Goal: Task Accomplishment & Management: Use online tool/utility

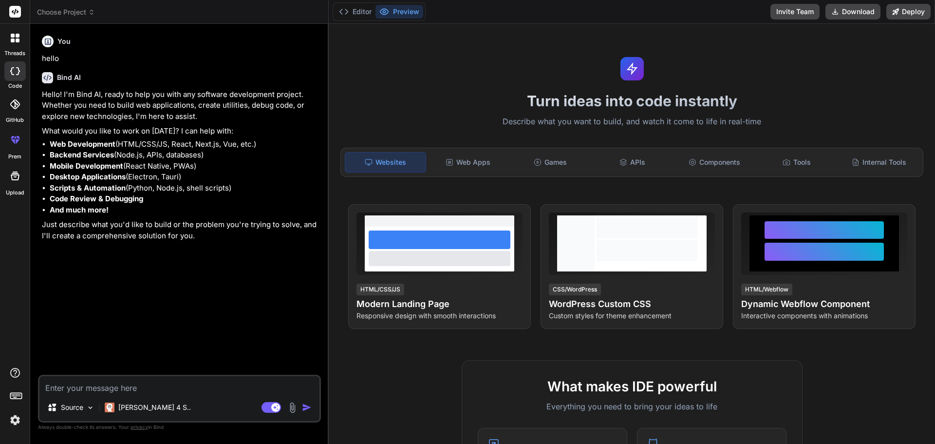
type textarea "x"
click at [153, 384] on textarea at bounding box center [179, 385] width 280 height 18
click at [184, 381] on textarea at bounding box center [179, 385] width 280 height 18
type textarea "g"
type textarea "x"
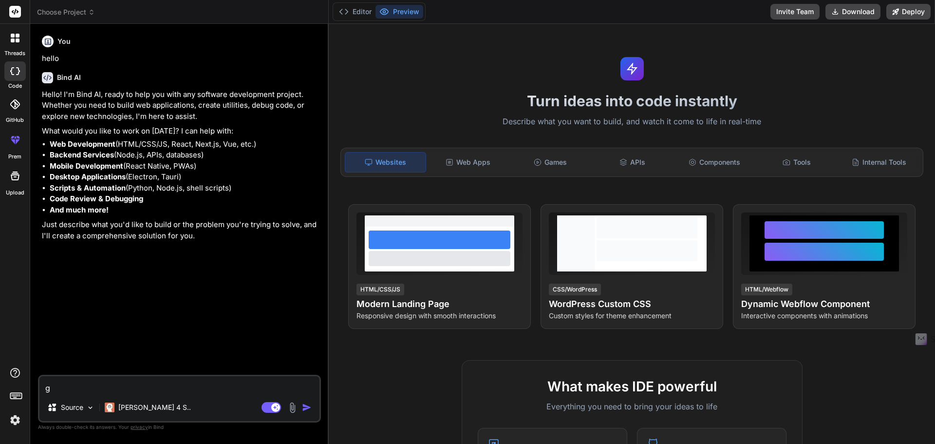
type textarea "ge"
type textarea "x"
type textarea "gen"
type textarea "x"
type textarea "gene"
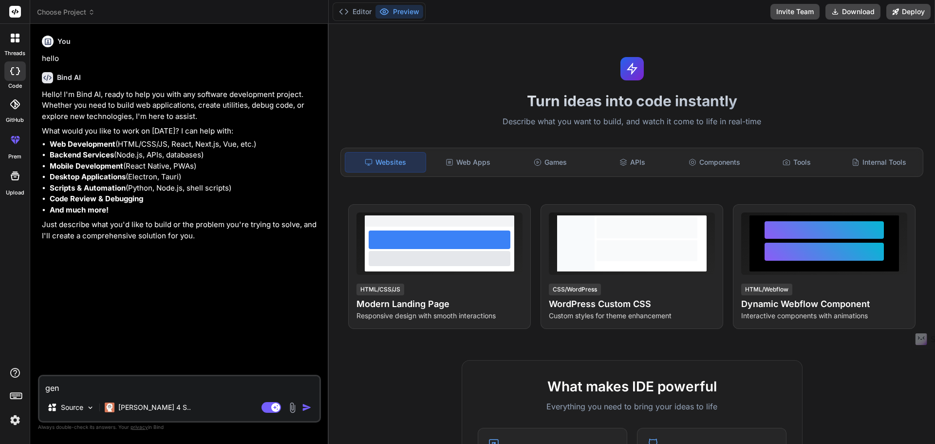
type textarea "x"
type textarea "gener"
type textarea "x"
type textarea "genera"
type textarea "x"
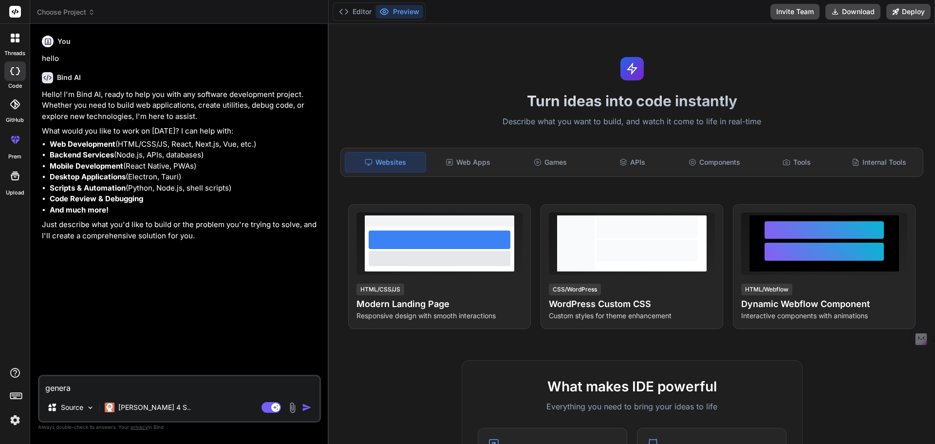
type textarea "generat"
type textarea "x"
type textarea "generate"
type textarea "x"
type textarea "generate"
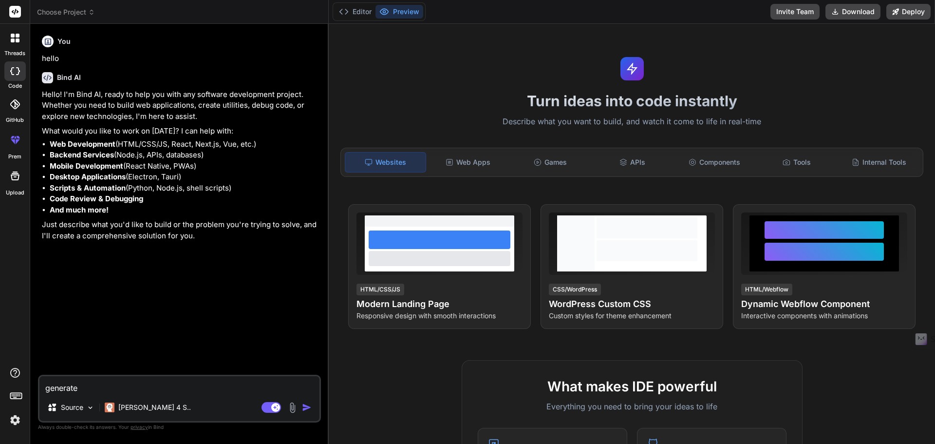
type textarea "x"
type textarea "generate a"
type textarea "x"
type textarea "generate a"
type textarea "x"
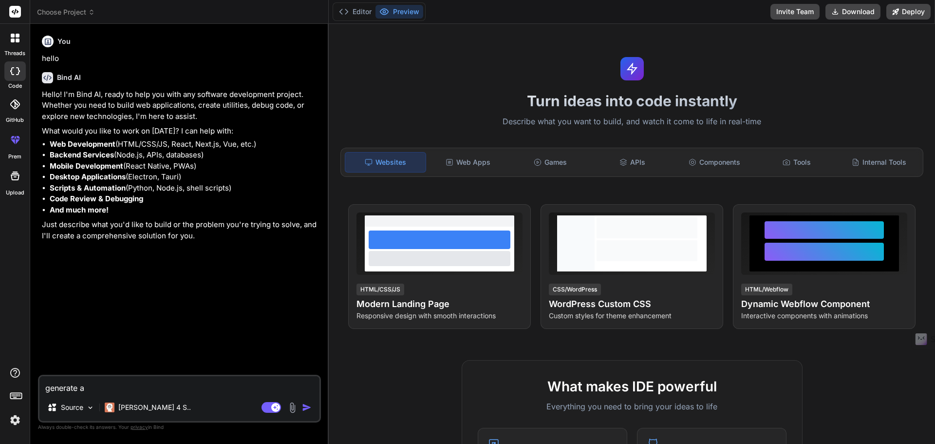
type textarea "generate a l"
type textarea "x"
type textarea "generate a la"
type textarea "x"
type textarea "generate a lag"
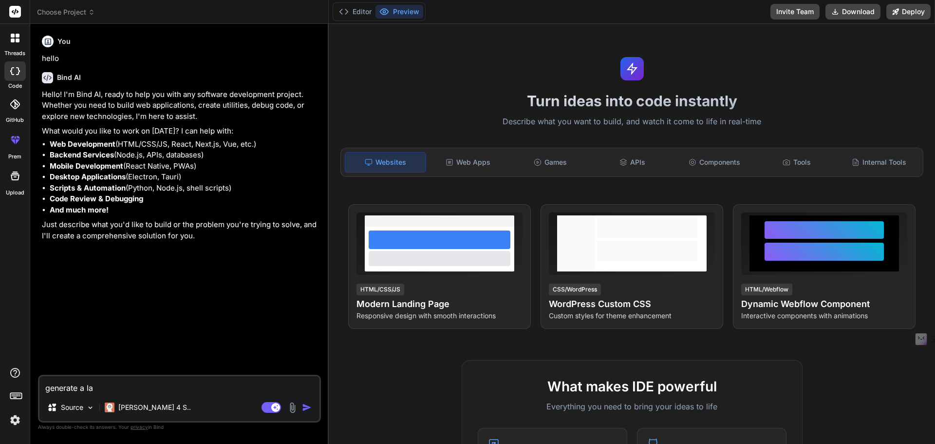
type textarea "x"
type textarea "generate a la"
type textarea "x"
type textarea "generate a l"
type textarea "x"
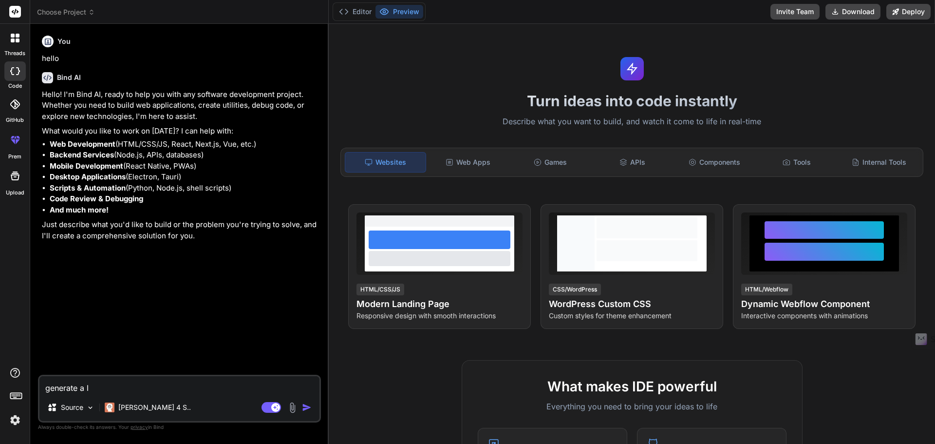
type textarea "generate a"
type textarea "x"
type textarea "generate a l"
type textarea "x"
type textarea "generate a"
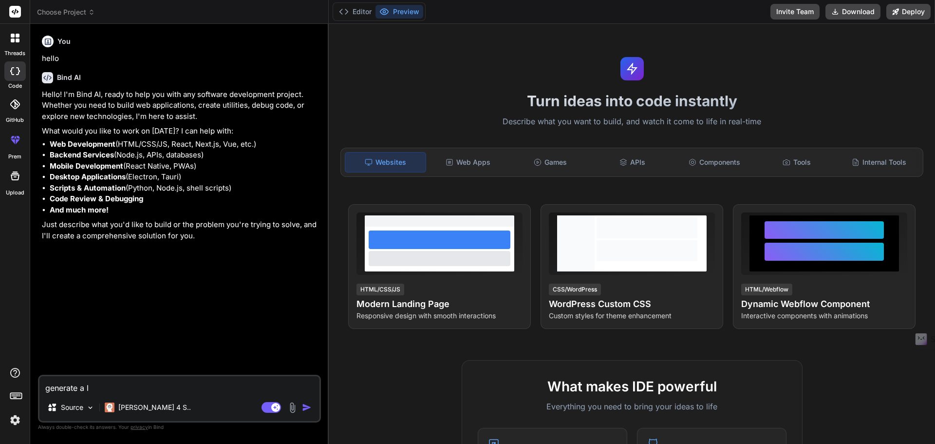
type textarea "x"
type textarea "generate a a"
type textarea "x"
type textarea "generate a ag"
type textarea "x"
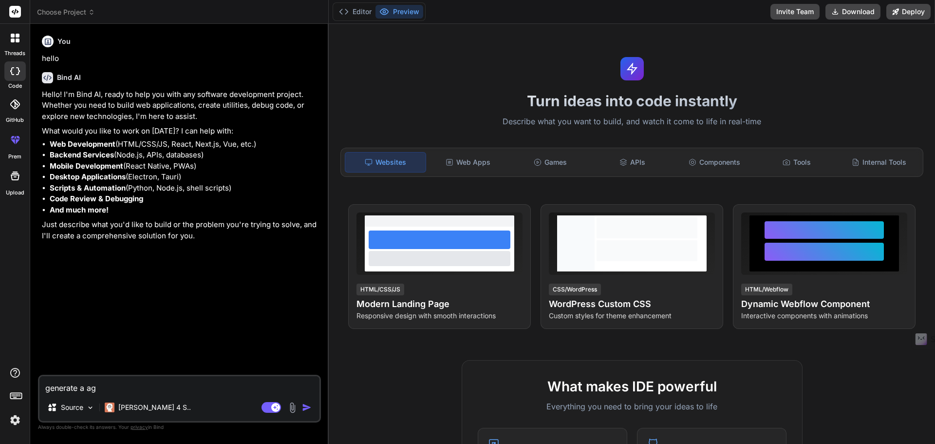
type textarea "generate a age"
type textarea "x"
type textarea "generate a agen"
type textarea "x"
type textarea "generate a agenc"
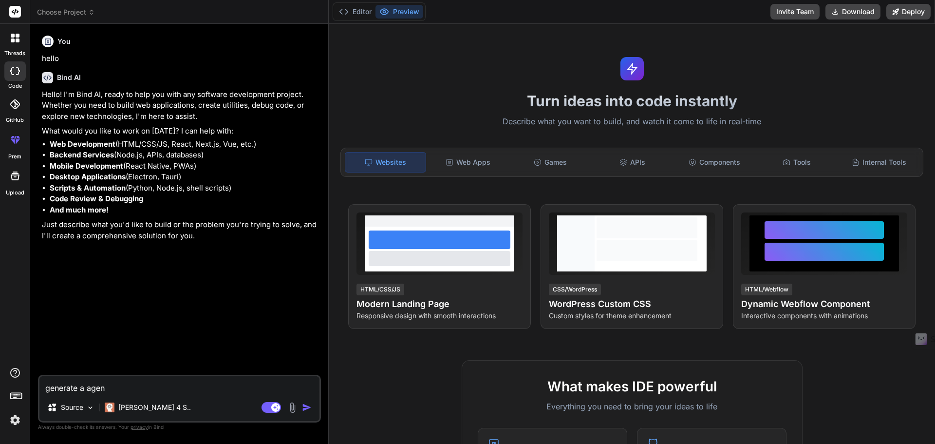
type textarea "x"
type textarea "generate a agency"
type textarea "x"
type textarea "generate a agenc"
type textarea "x"
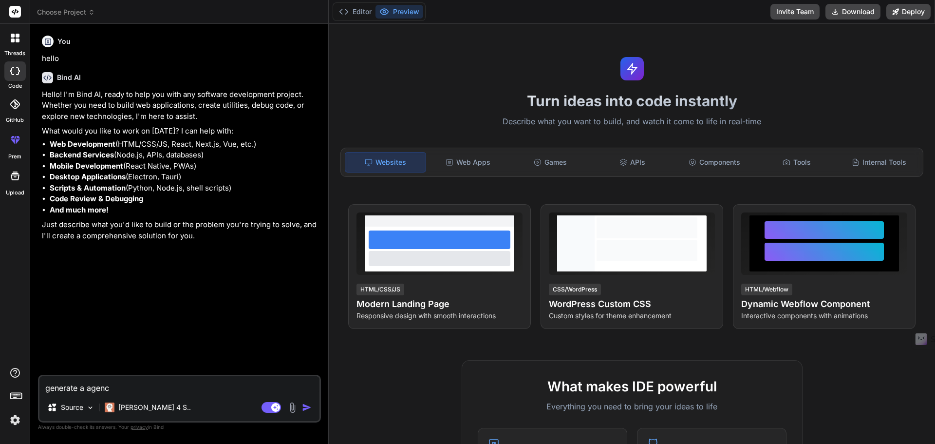
type textarea "generate a agen"
type textarea "x"
type textarea "generate a age"
type textarea "x"
type textarea "generate a ag"
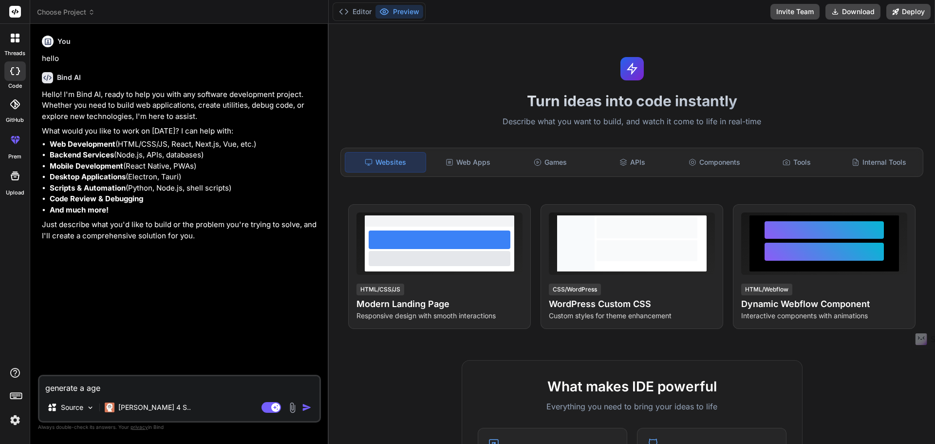
type textarea "x"
type textarea "generate a a"
type textarea "x"
type textarea "generate a"
type textarea "x"
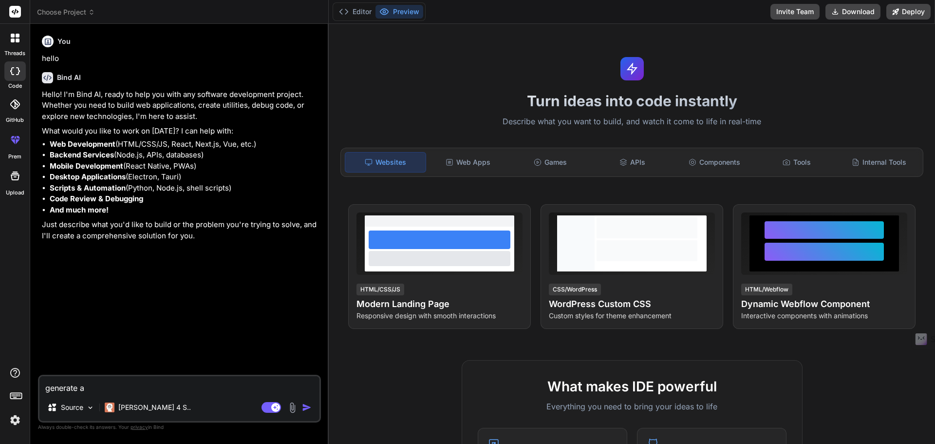
type textarea "generate a f"
type textarea "x"
type textarea "generate a fu"
type textarea "x"
type textarea "generate a ful"
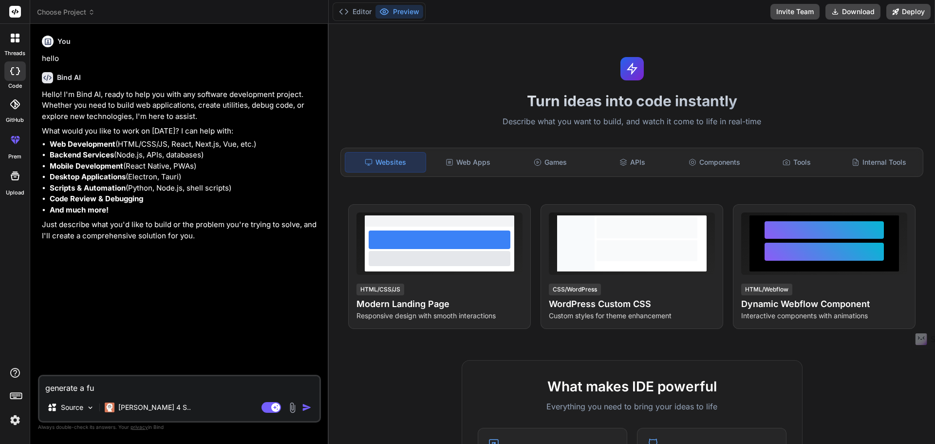
type textarea "x"
type textarea "generate a full"
type textarea "x"
type textarea "generate a full"
type textarea "x"
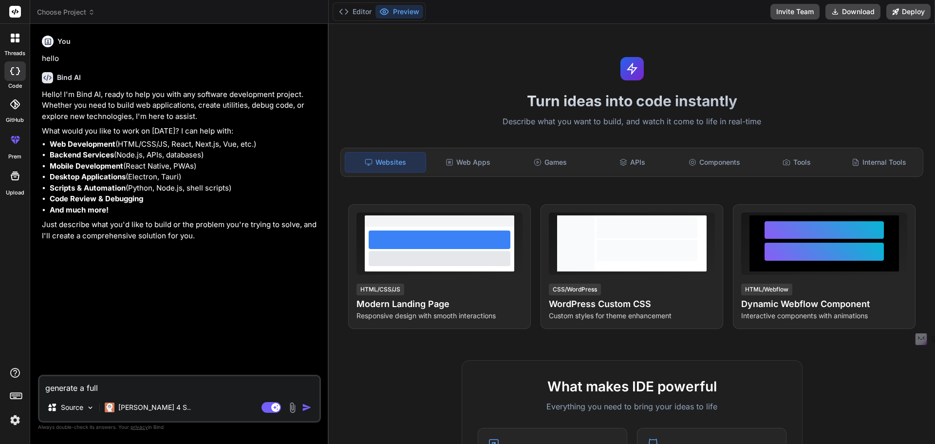
type textarea "generate a full a"
type textarea "x"
type textarea "generate a full ag"
type textarea "x"
type textarea "generate a full age"
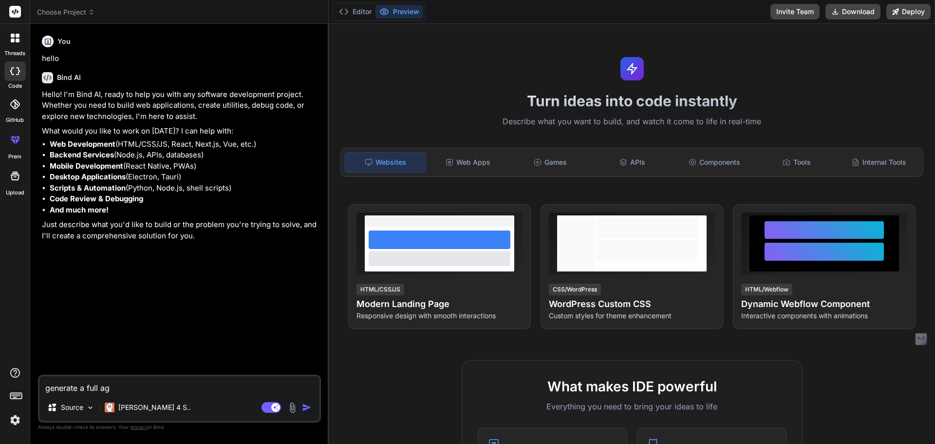
type textarea "x"
type textarea "generate a full agen"
type textarea "x"
type textarea "generate a full agenc"
type textarea "x"
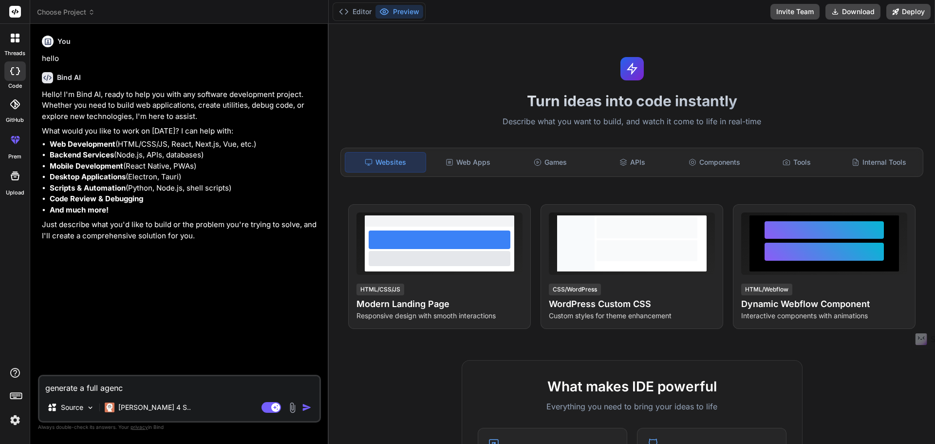
type textarea "generate a full agency"
type textarea "x"
type textarea "generate a full agency"
type textarea "x"
type textarea "generate a full agency w"
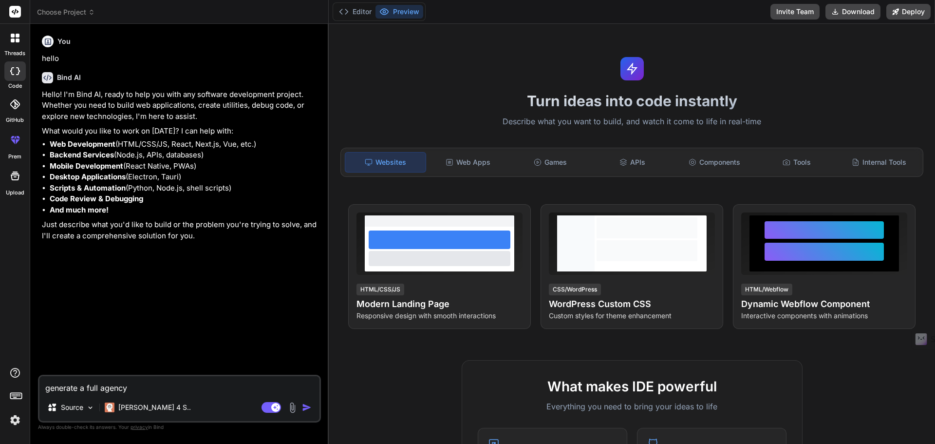
type textarea "x"
type textarea "generate a full agency we"
type textarea "x"
type textarea "generate a full agency web"
type textarea "x"
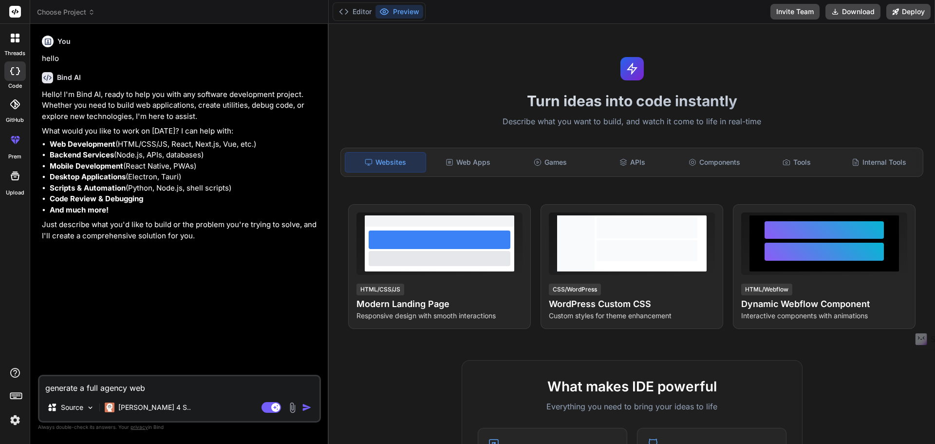
type textarea "generate a full agency webs"
type textarea "x"
type textarea "generate a full agency websi"
type textarea "x"
type textarea "generate a full agency websit"
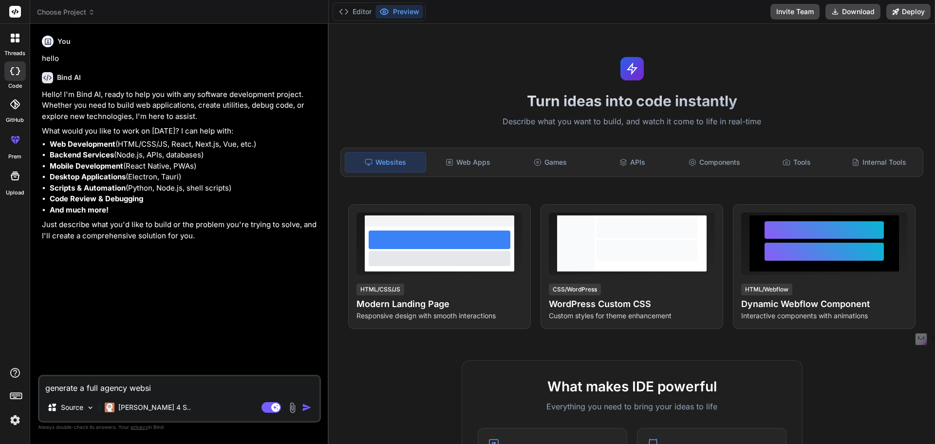
type textarea "x"
type textarea "generate a full agency website"
type textarea "x"
type textarea "generate a full agency website"
type textarea "x"
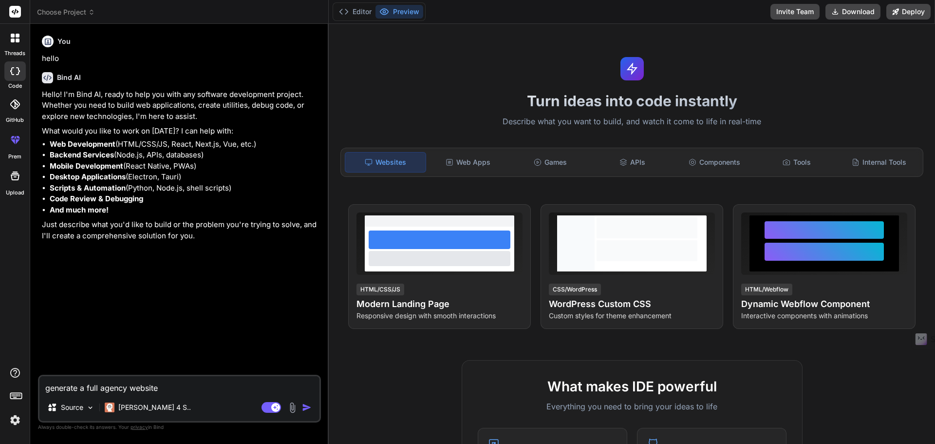
type textarea "generate a full agency website f"
type textarea "x"
type textarea "generate a full agency website fo"
type textarea "x"
type textarea "generate a full agency website for"
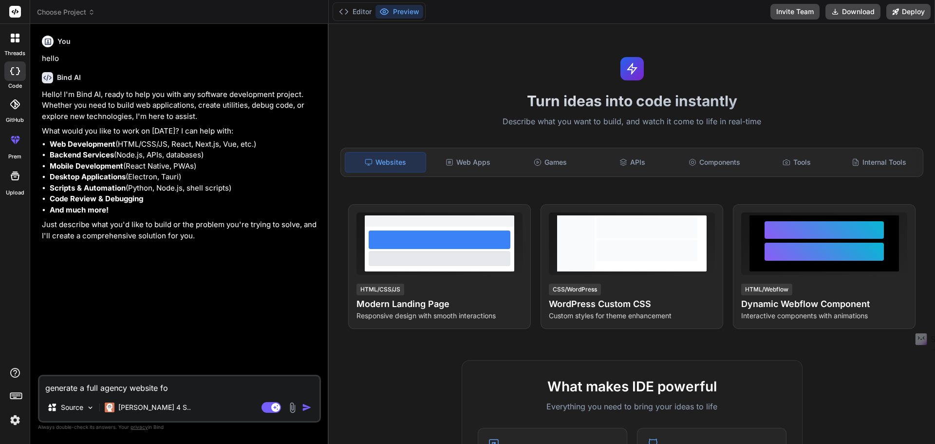
type textarea "x"
type textarea "generate a full agency website for"
type textarea "x"
type textarea "generate a full agency website for c"
type textarea "x"
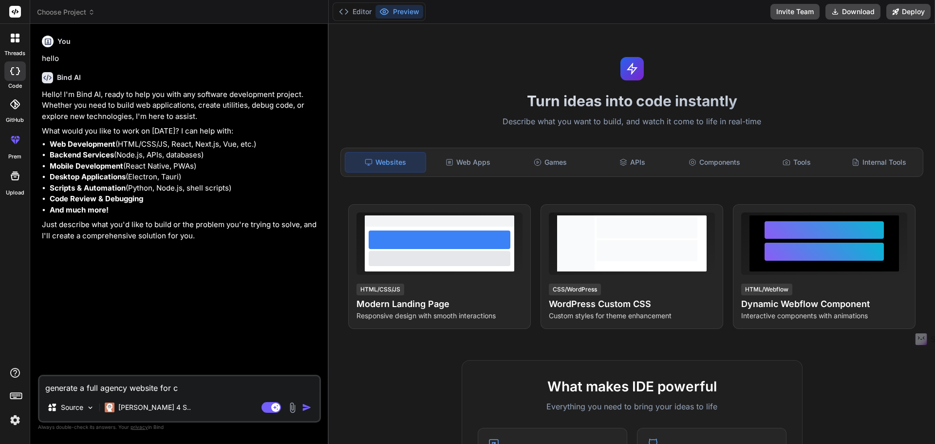
type textarea "generate a full agency website for cr"
type textarea "x"
type textarea "generate a full agency website for cre"
type textarea "x"
type textarea "generate a full agency website for crea"
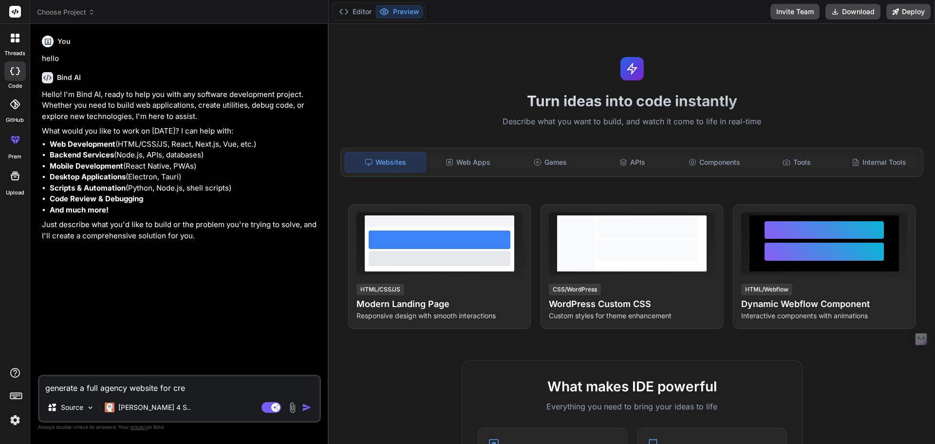
type textarea "x"
type textarea "generate a full agency website for creative"
type textarea "x"
type textarea "generate a full agency website for creative a"
type textarea "x"
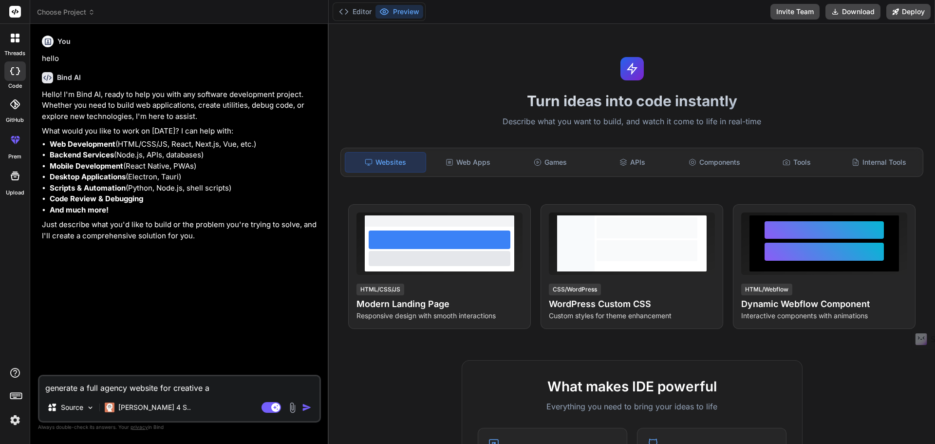
type textarea "generate a full agency website for creative ag"
type textarea "x"
type textarea "generate a full agency website for creative age"
type textarea "x"
type textarea "generate a full agency website for creative agencies"
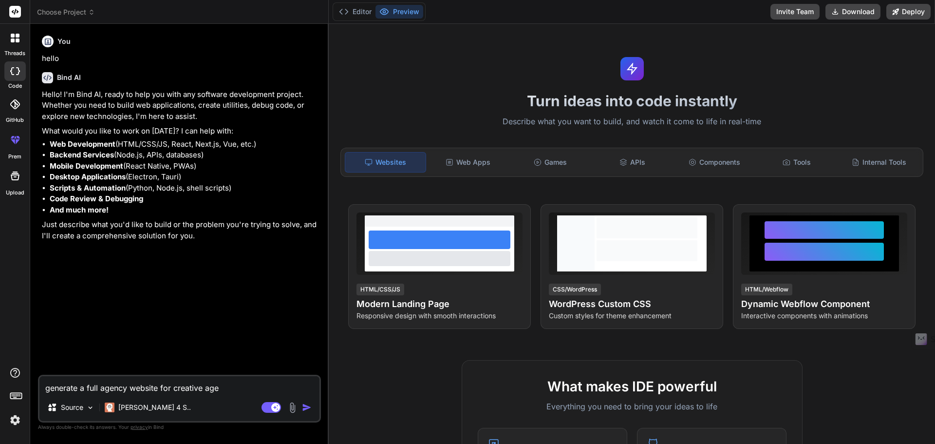
type textarea "x"
type textarea "generate a full agency website for creative agencies"
type textarea "x"
type textarea "generate a full agency website for creative agencies"
type textarea "x"
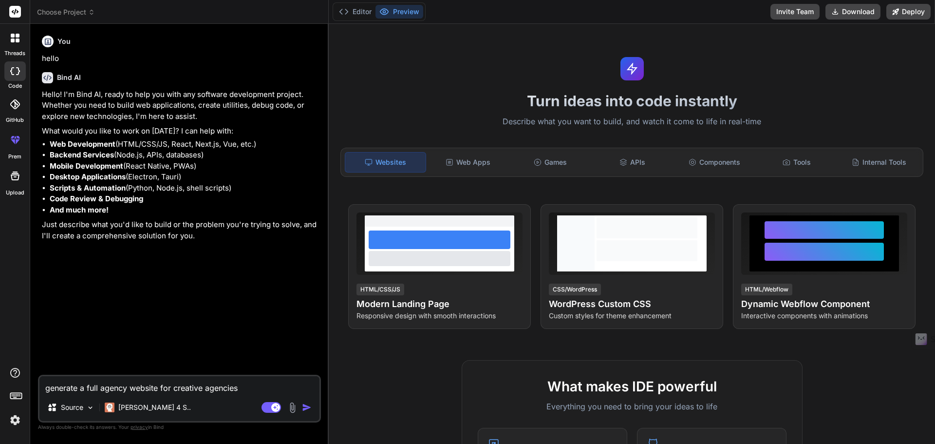
type textarea "generate a full agency website for creative agencies w"
type textarea "x"
type textarea "generate a full agency website for creative agencies wh"
type textarea "x"
type textarea "generate a full agency website for creative agencies who"
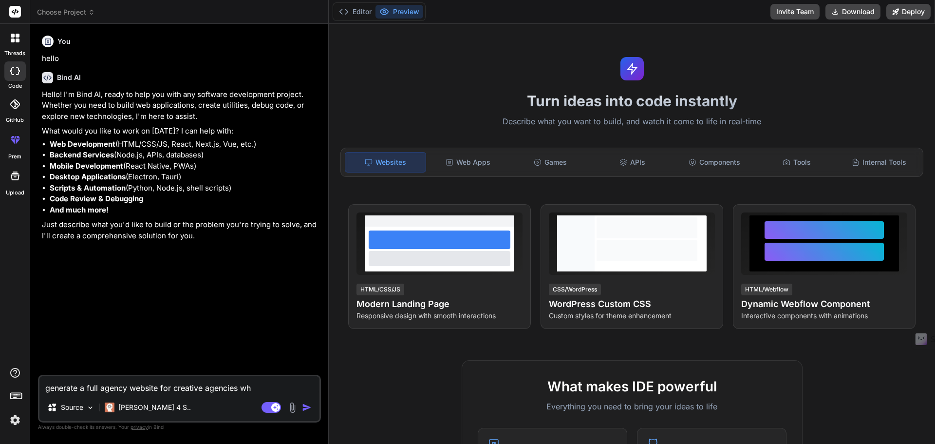
type textarea "x"
type textarea "generate a full agency website for creative agencies who"
type textarea "x"
type textarea "generate a full agency website for creative agencies who p"
type textarea "x"
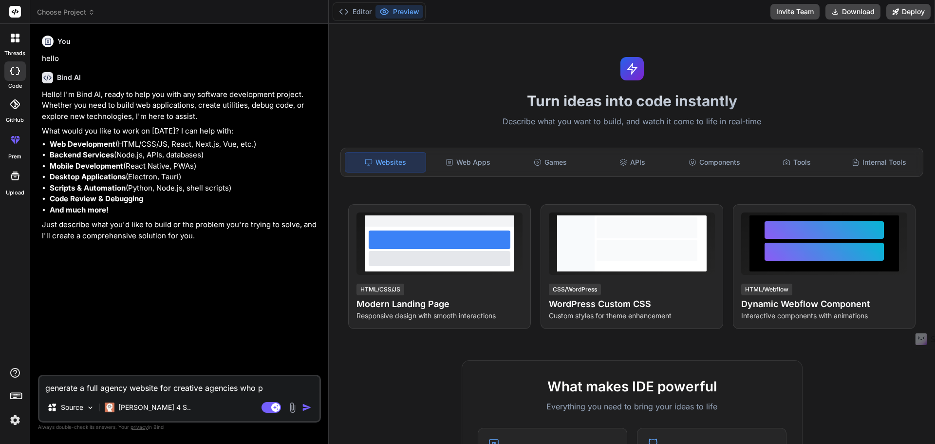
type textarea "generate a full agency website for creative agencies who pr"
type textarea "x"
type textarea "generate a full agency website for creative agencies who pro"
type textarea "x"
type textarea "generate a full agency website for creative agencies who prov"
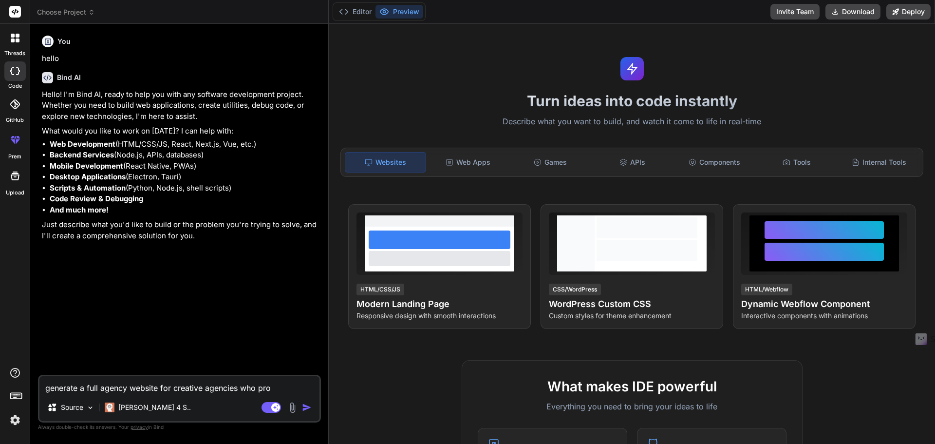
type textarea "x"
type textarea "generate a full agency website for creative agencies who provi"
type textarea "x"
type textarea "generate a full agency website for creative agencies who provid"
type textarea "x"
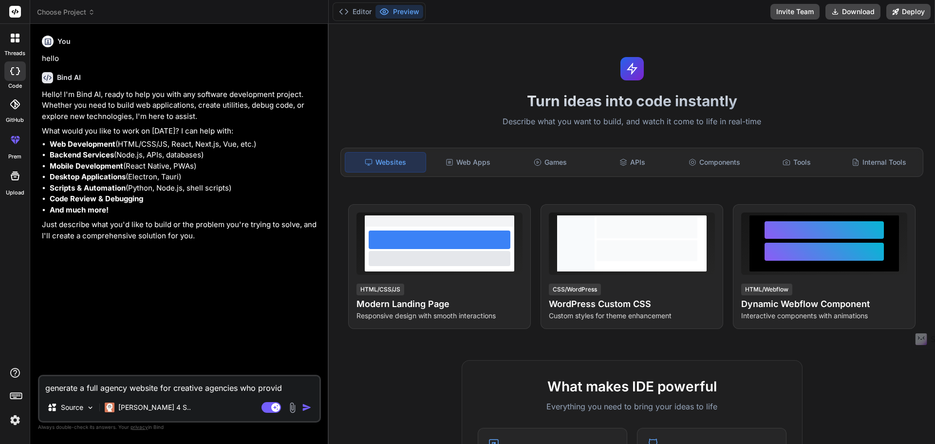
type textarea "generate a full agency website for creative agencies who provide"
type textarea "x"
type textarea "generate a full agency website for creative agencies who provide"
type textarea "x"
type textarea "generate a full agency website for creative agencies who provide d"
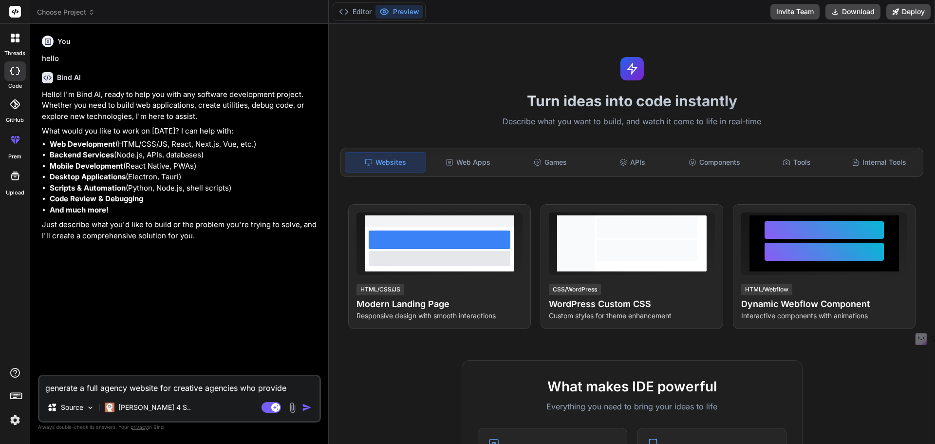
type textarea "x"
type textarea "generate a full agency website for creative agencies who provide di"
type textarea "x"
type textarea "generate a full agency website for creative agencies who provide dig"
type textarea "x"
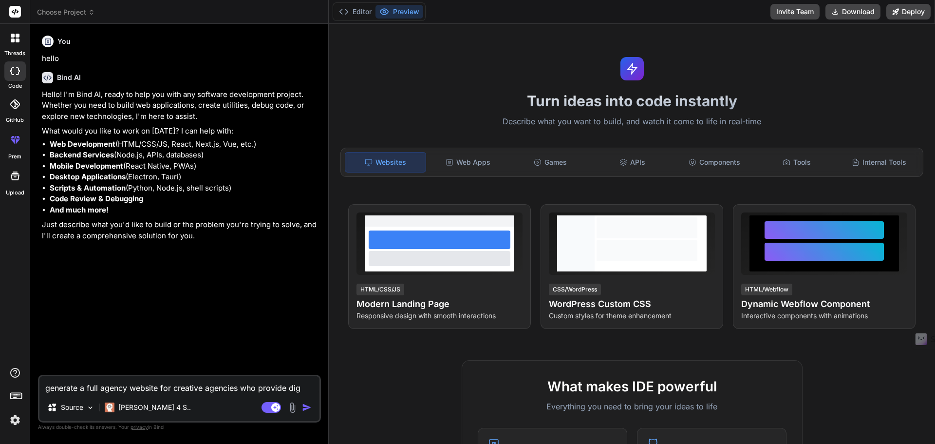
type textarea "generate a full agency website for creative agencies who provide digi"
type textarea "x"
type textarea "generate a full agency website for creative agencies who provide digit"
type textarea "x"
type textarea "generate a full agency website for creative agencies who provide digita"
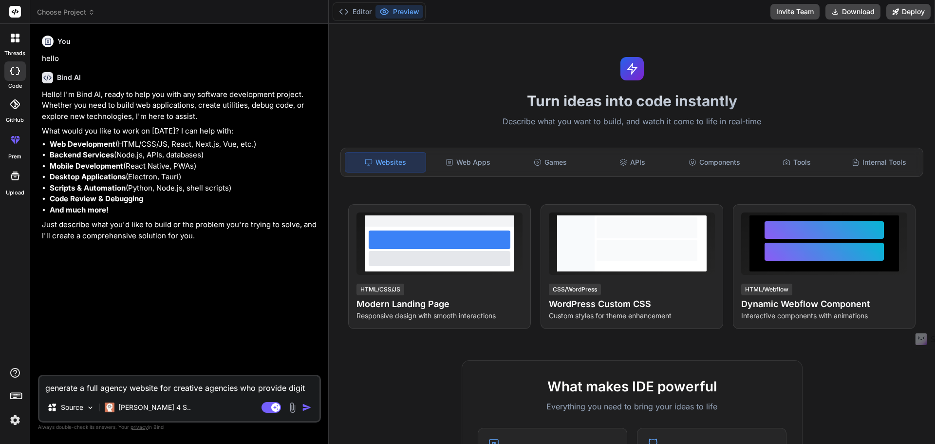
type textarea "x"
type textarea "generate a full agency website for creative agencies who provide digital"
type textarea "x"
type textarea "generate a full agency website for creative agencies who provide digital"
type textarea "x"
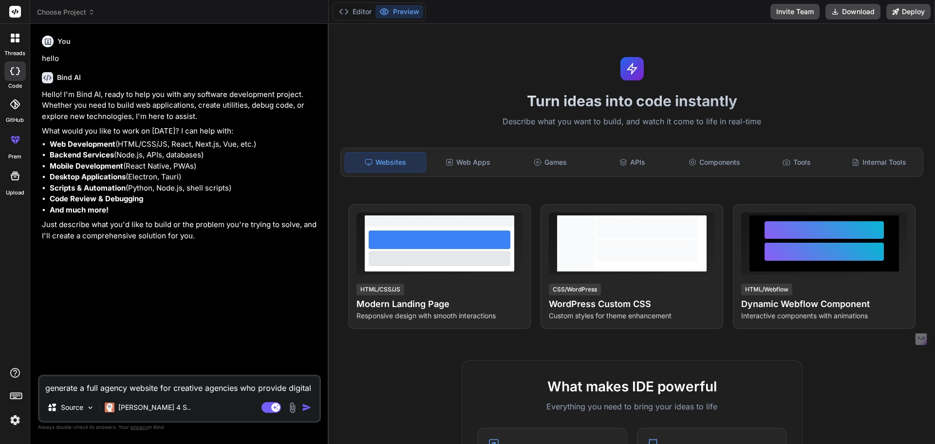
type textarea "generate a full agency website for creative agencies who provide digital s"
type textarea "x"
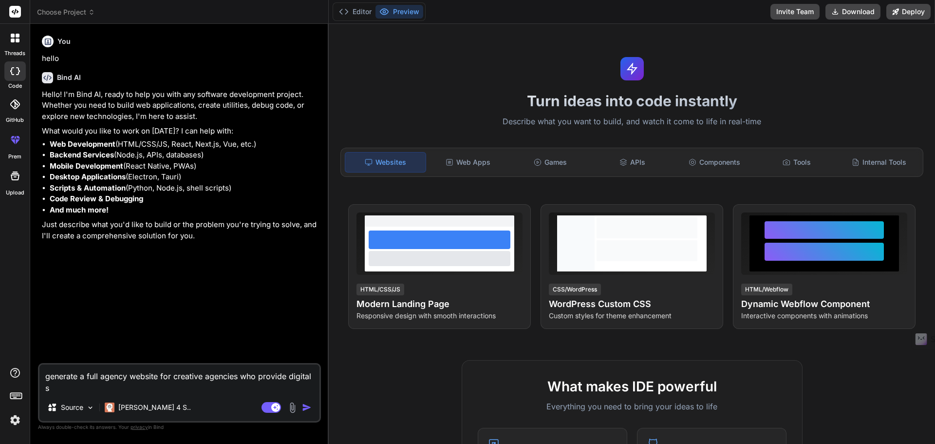
type textarea "generate a full agency website for creative agencies who provide digital se"
type textarea "x"
type textarea "generate a full agency website for creative agencies who provide digital ser"
type textarea "x"
type textarea "generate a full agency website for creative agencies who provide digital se"
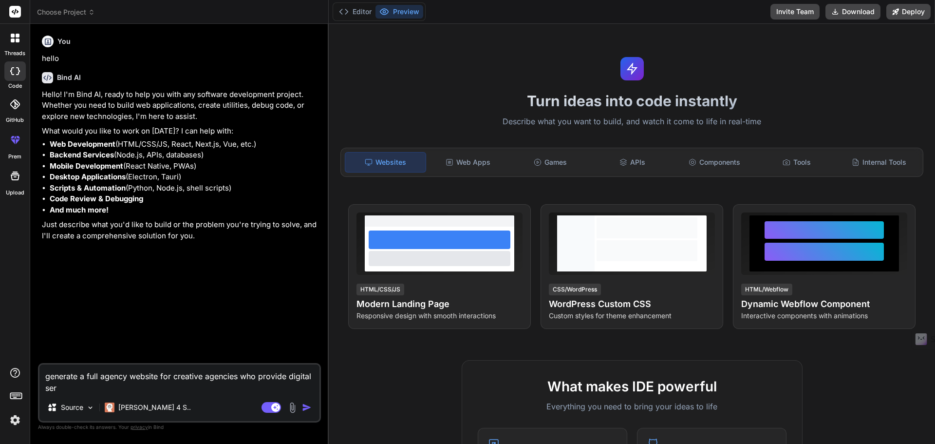
type textarea "x"
type textarea "generate a full agency website for creative agencies who provide digital s"
type textarea "x"
type textarea "generate a full agency website for creative agencies who provide digital"
type textarea "x"
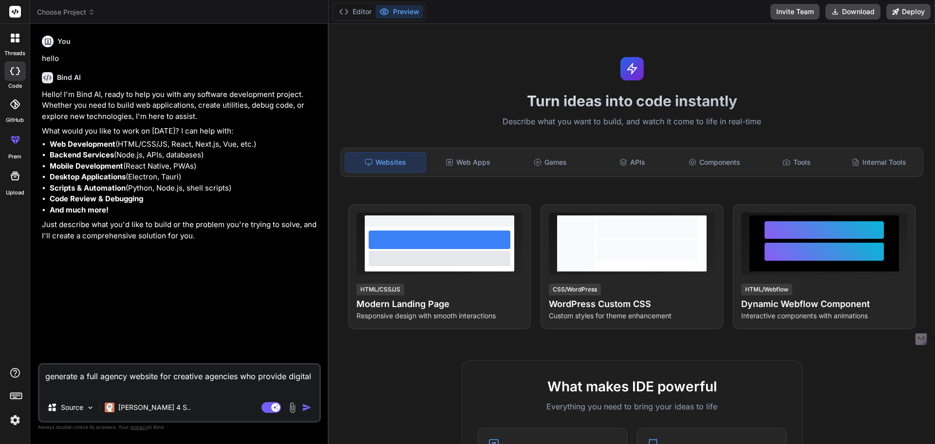
type textarea "generate a full agency website for creative agencies who provide digital"
type textarea "x"
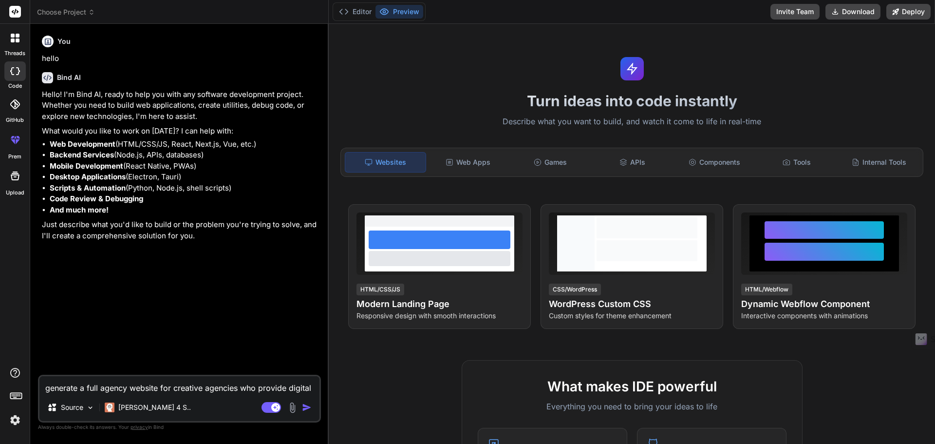
type textarea "generate a full agency website for creative agencies who provide digita"
type textarea "x"
type textarea "generate a full agency website for creative agencies who provide digit"
type textarea "x"
type textarea "generate a full agency website for creative agencies who provide digi"
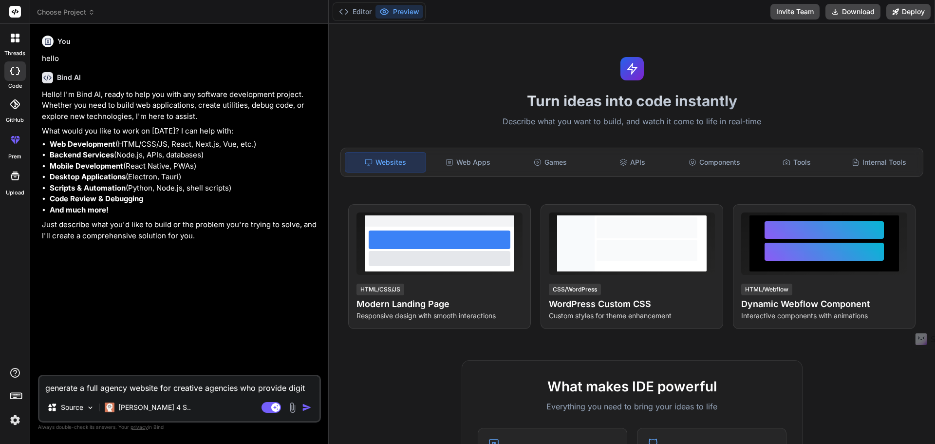
type textarea "x"
type textarea "generate a full agency website for creative agencies who provide dig"
type textarea "x"
type textarea "generate a full agency website for creative agencies who provide di"
type textarea "x"
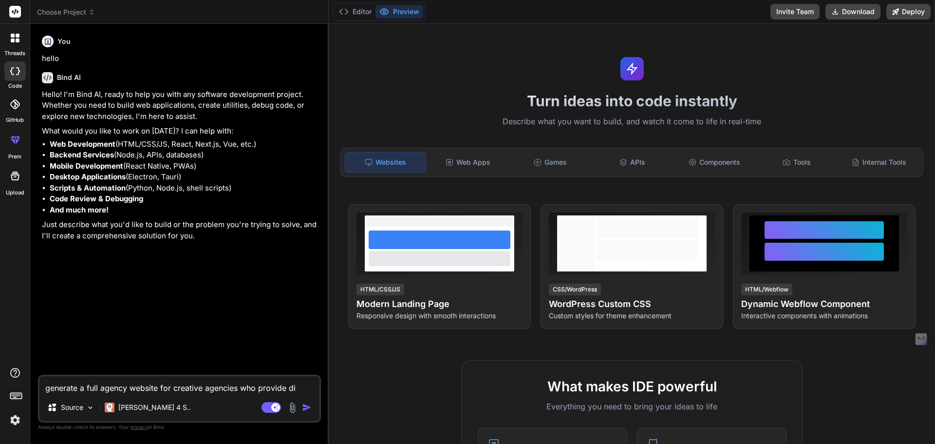
type textarea "generate a full agency website for creative agencies who provide d"
type textarea "x"
type textarea "generate a full agency website for creative agencies who provide dc"
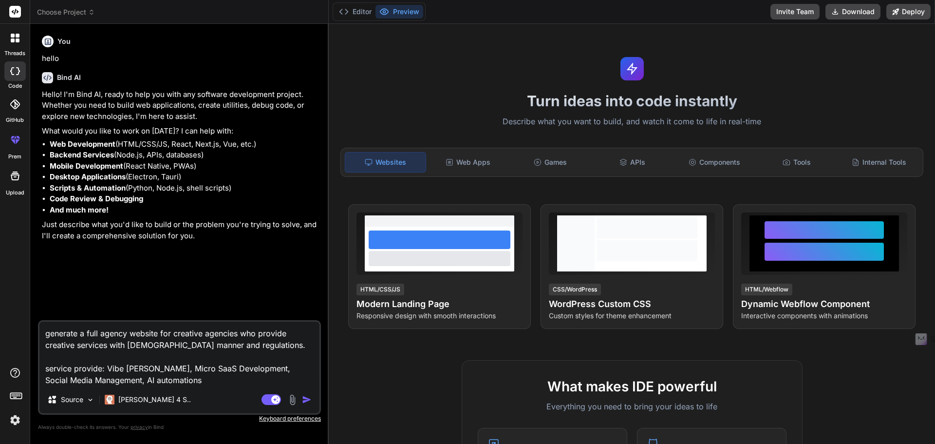
click at [113, 380] on textarea "generate a full agency website for creative agencies who provide creative servi…" at bounding box center [179, 353] width 280 height 64
click at [178, 385] on textarea "generate a full agency website for creative agencies who provide creative servi…" at bounding box center [179, 353] width 280 height 64
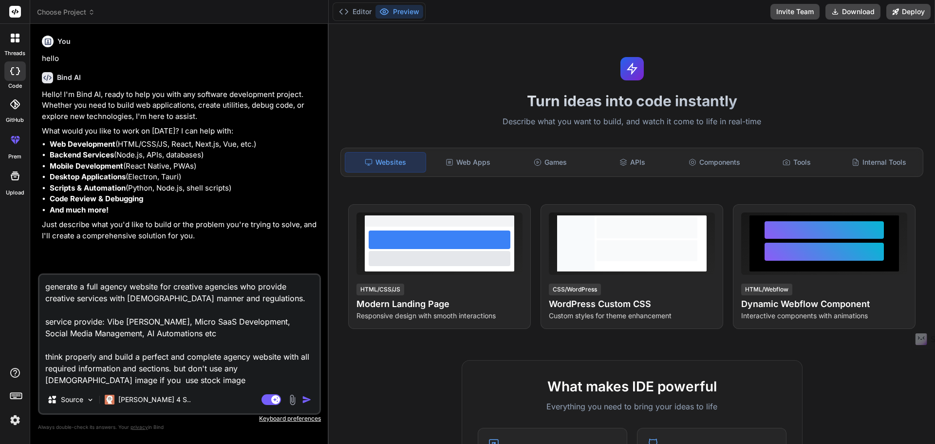
click at [139, 372] on textarea "generate a full agency website for creative agencies who provide creative servi…" at bounding box center [179, 330] width 280 height 111
click at [126, 375] on textarea "generate a full agency website for creative agencies who provide creative servi…" at bounding box center [179, 330] width 280 height 111
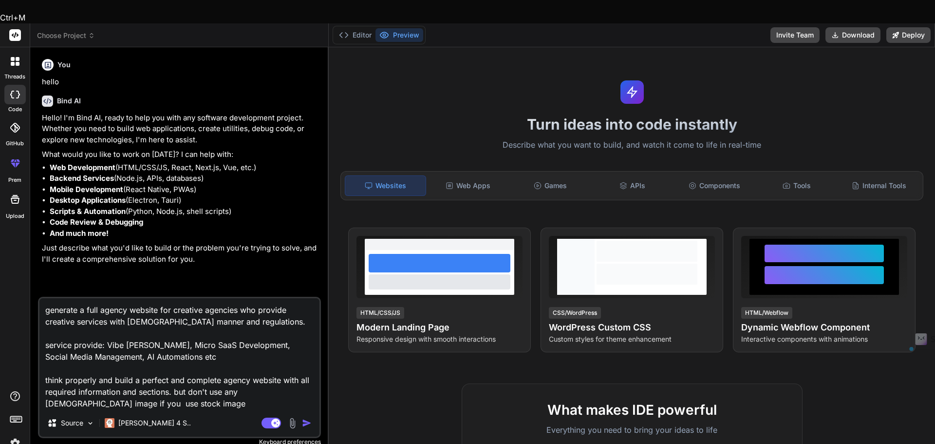
click at [129, 377] on textarea "generate a full agency website for creative agencies who provide creative servi…" at bounding box center [179, 353] width 280 height 111
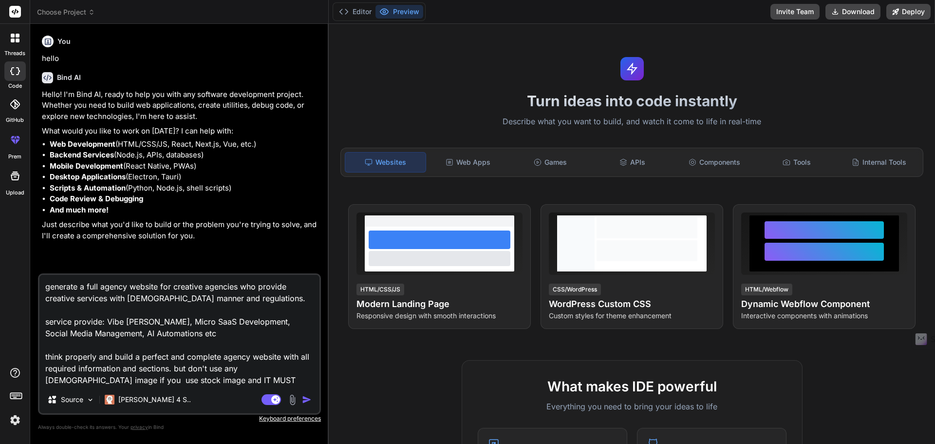
click at [183, 352] on textarea "generate a full agency website for creative agencies who provide creative servi…" at bounding box center [179, 330] width 280 height 111
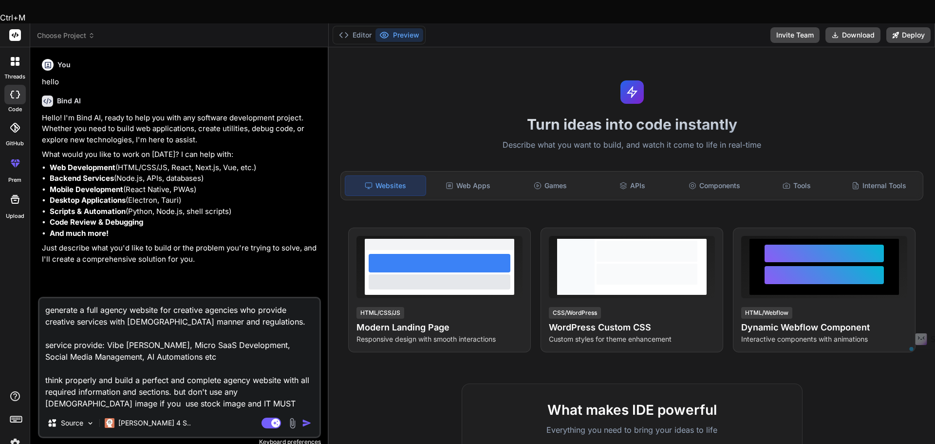
click at [304, 418] on img "button" at bounding box center [307, 423] width 10 height 10
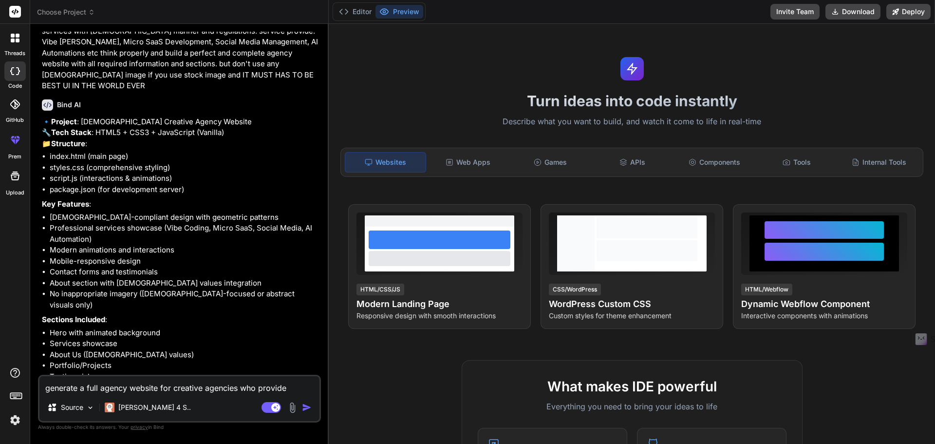
scroll to position [296, 0]
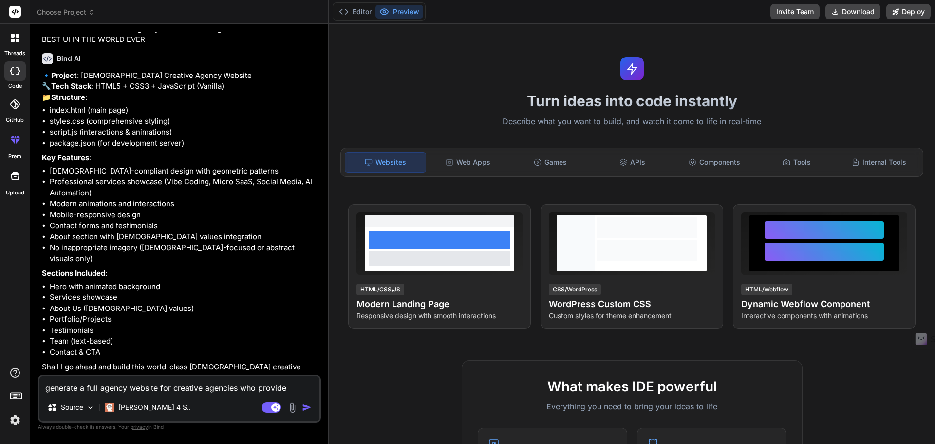
click at [66, 387] on textarea "generate a full agency website for creative agencies who provide creative servi…" at bounding box center [179, 385] width 280 height 18
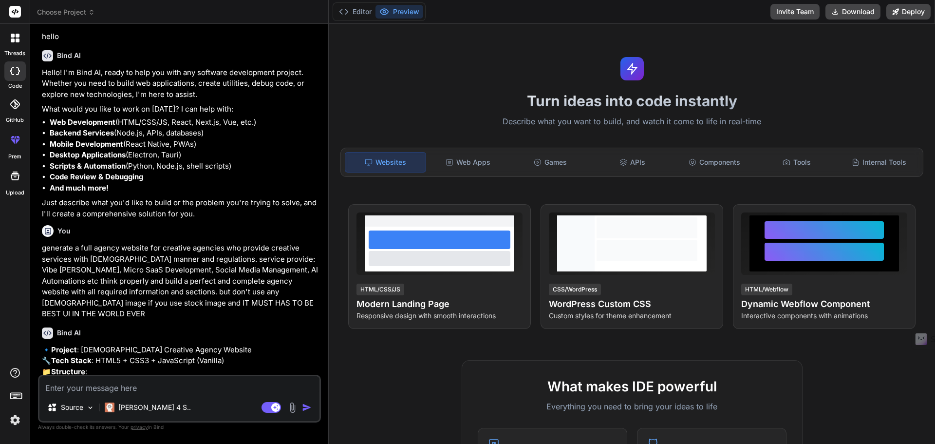
scroll to position [0, 0]
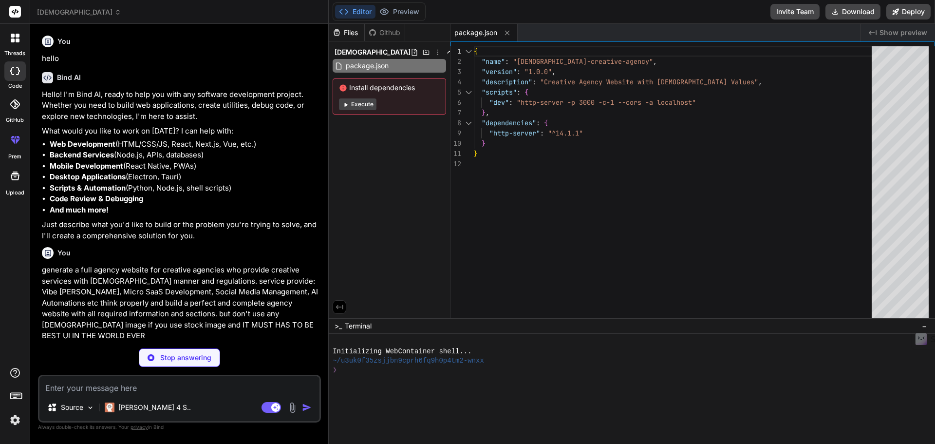
click at [361, 104] on button "Execute" at bounding box center [357, 104] width 37 height 12
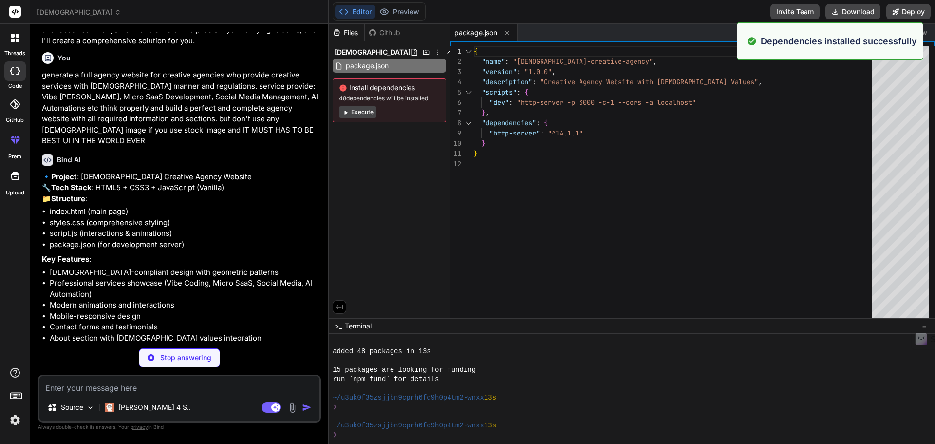
scroll to position [74, 0]
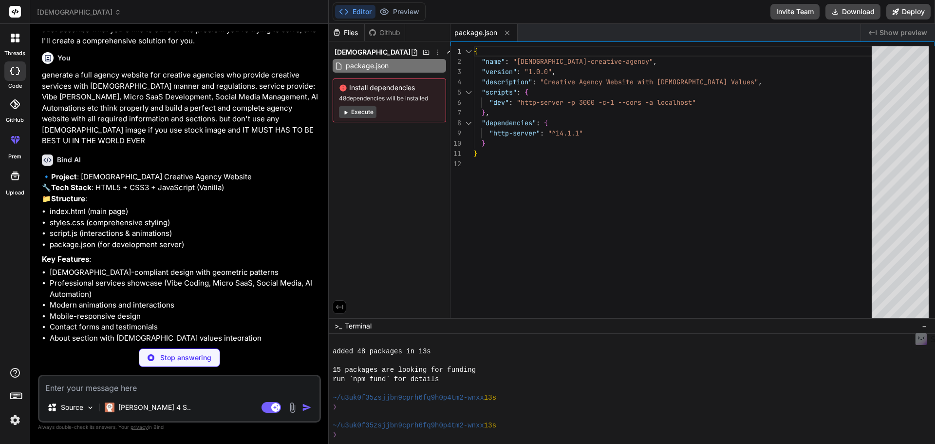
click at [360, 112] on button "Execute" at bounding box center [357, 112] width 37 height 12
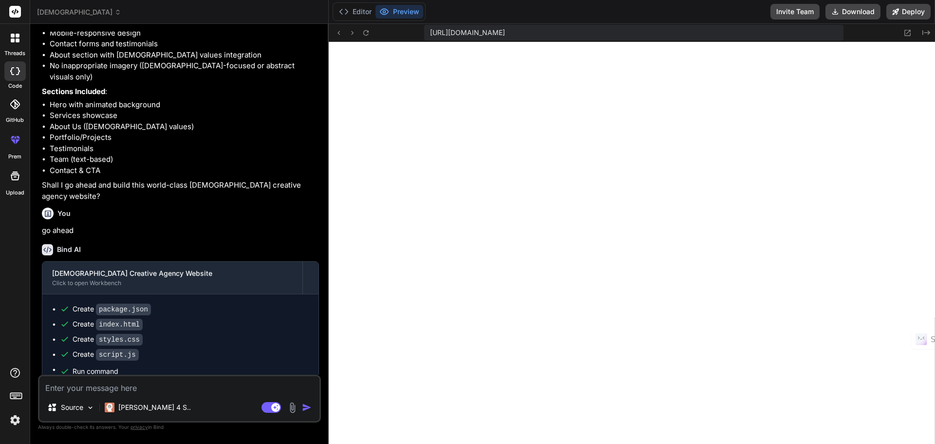
scroll to position [514, 0]
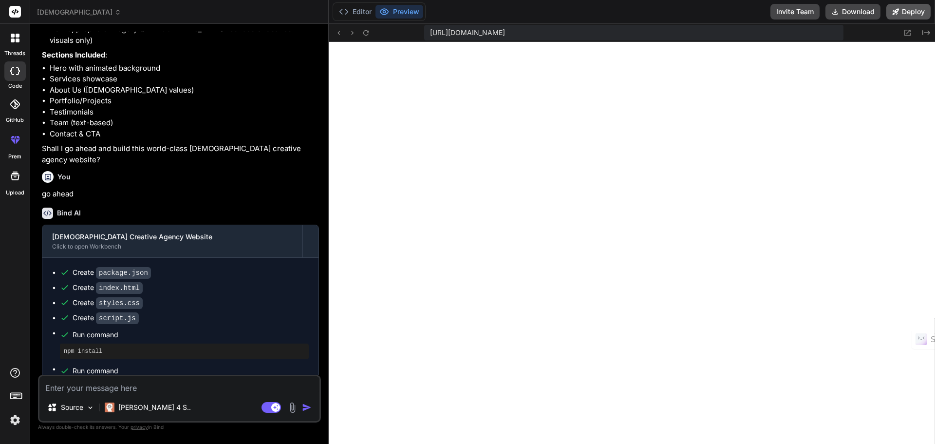
click at [904, 12] on button "Deploy" at bounding box center [908, 12] width 44 height 16
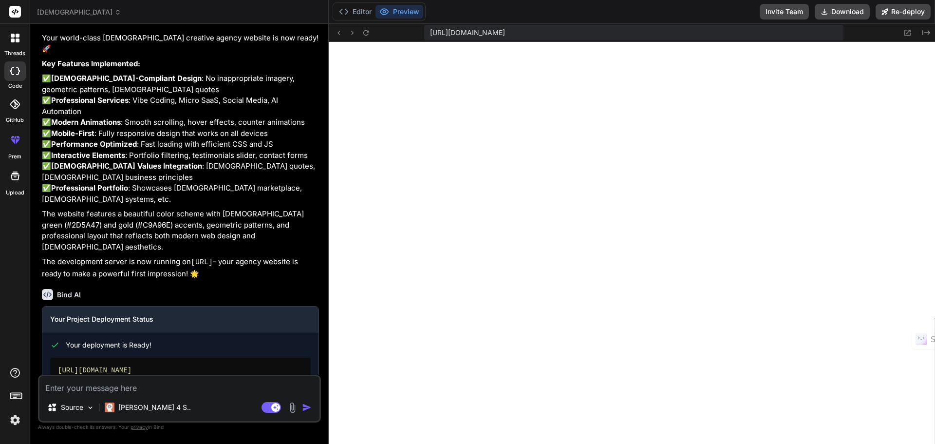
scroll to position [895, 0]
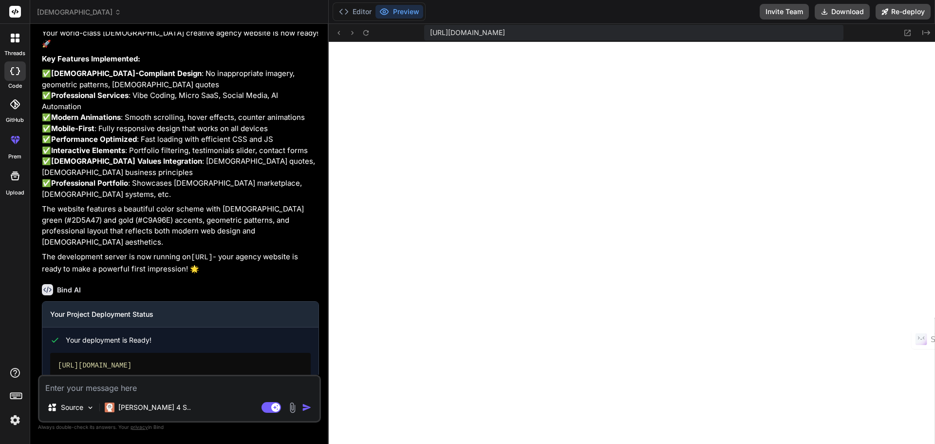
click at [178, 386] on div "Copy URL" at bounding box center [182, 395] width 32 height 18
click at [155, 353] on div "[URL][DOMAIN_NAME]" at bounding box center [180, 365] width 261 height 25
click at [150, 353] on div "[URL][DOMAIN_NAME]" at bounding box center [180, 365] width 261 height 25
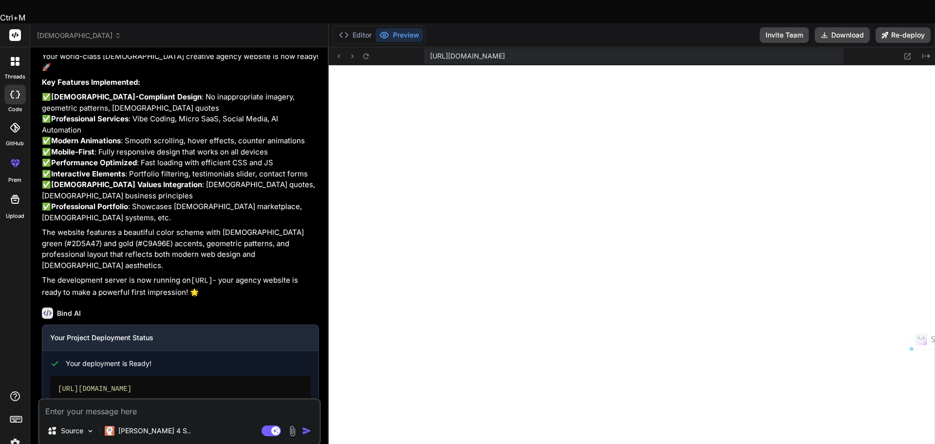
click at [150, 376] on div "[URL][DOMAIN_NAME]" at bounding box center [180, 388] width 261 height 25
drag, startPoint x: 150, startPoint y: 317, endPoint x: 104, endPoint y: 346, distance: 54.5
click at [104, 409] on link "Open your application" at bounding box center [99, 418] width 98 height 18
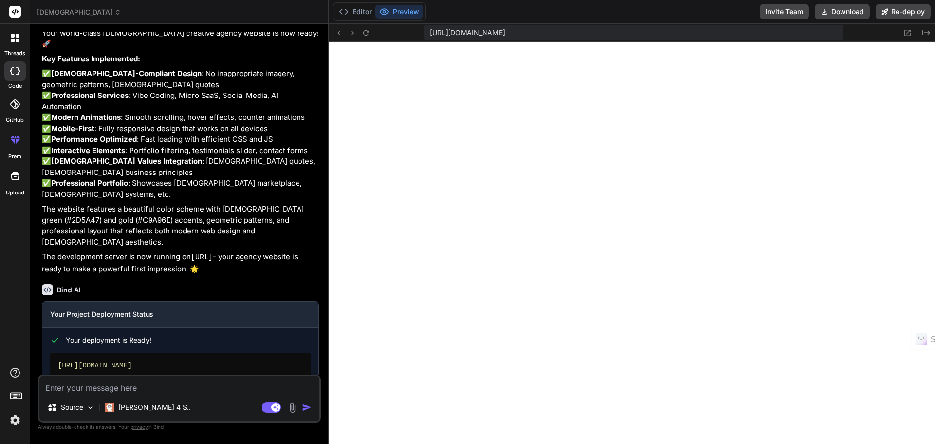
click at [114, 386] on link "Open your application" at bounding box center [99, 395] width 98 height 18
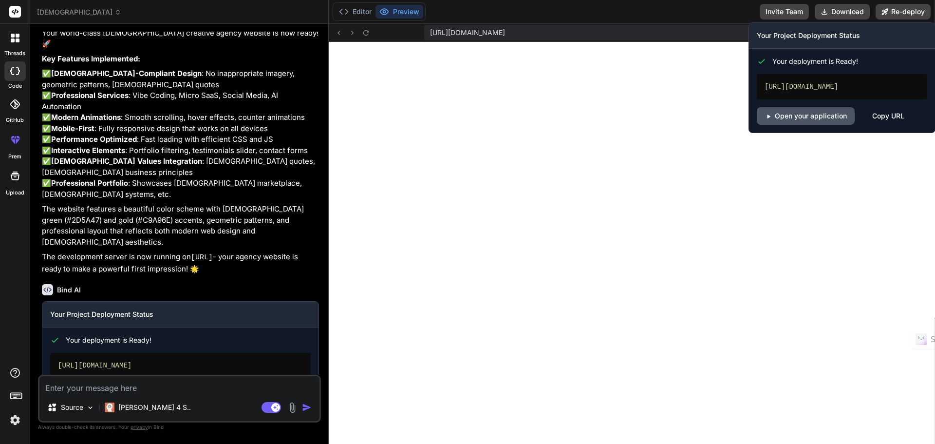
click at [810, 125] on link "Open your application" at bounding box center [806, 116] width 98 height 18
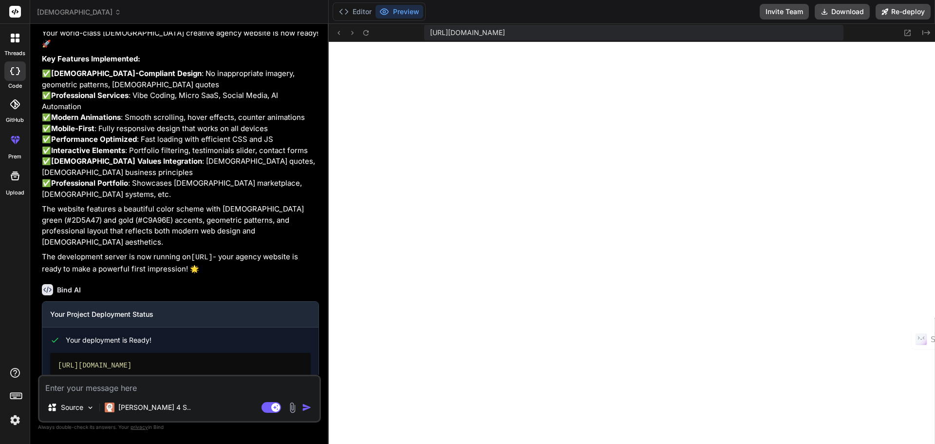
click at [154, 389] on textarea at bounding box center [179, 385] width 280 height 18
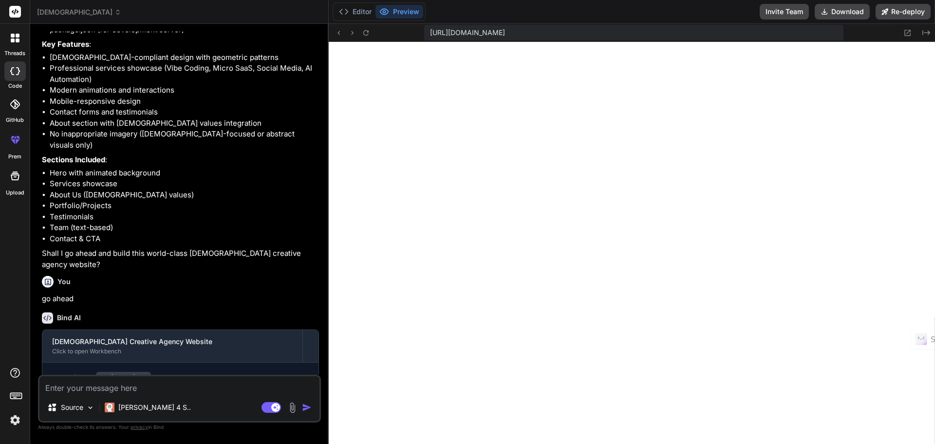
scroll to position [409, 0]
click at [14, 421] on img at bounding box center [15, 419] width 17 height 17
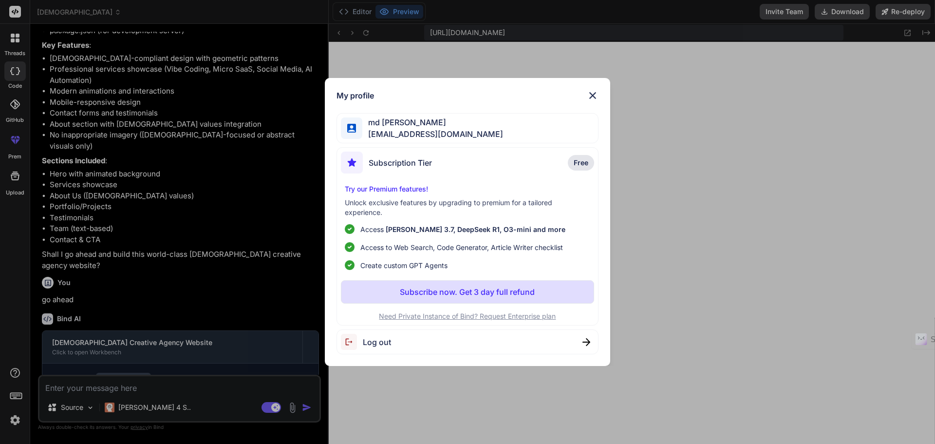
click at [592, 96] on img at bounding box center [593, 96] width 12 height 12
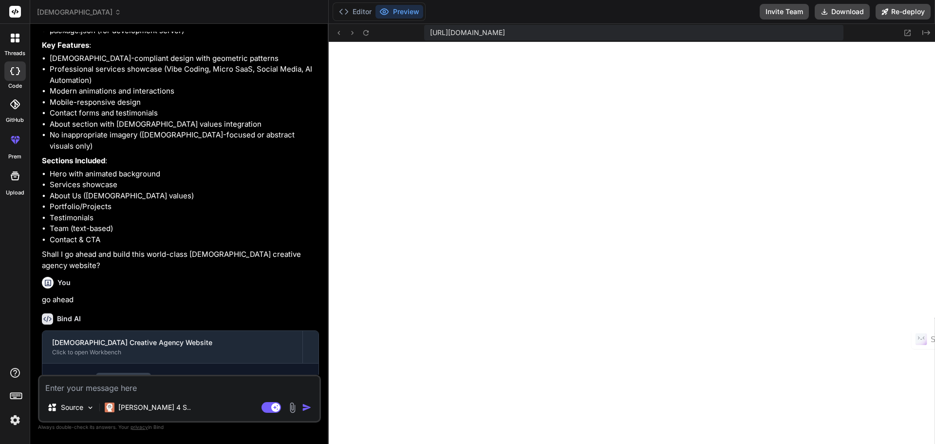
click at [188, 390] on textarea at bounding box center [179, 385] width 280 height 18
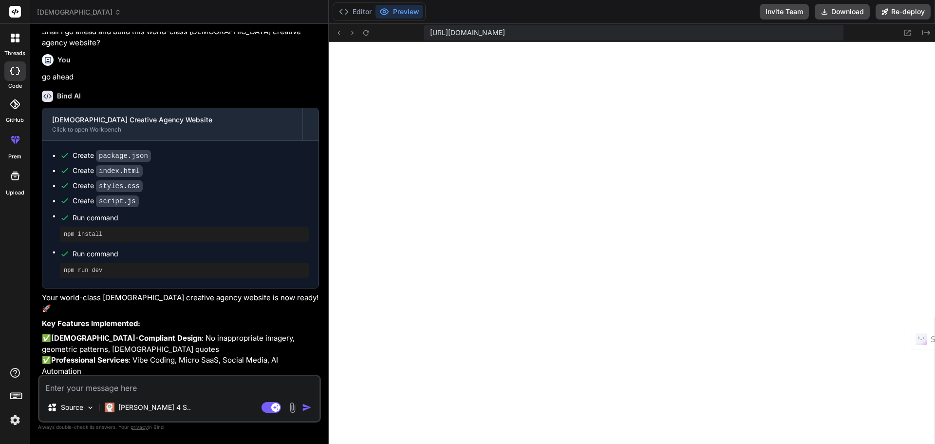
scroll to position [652, 0]
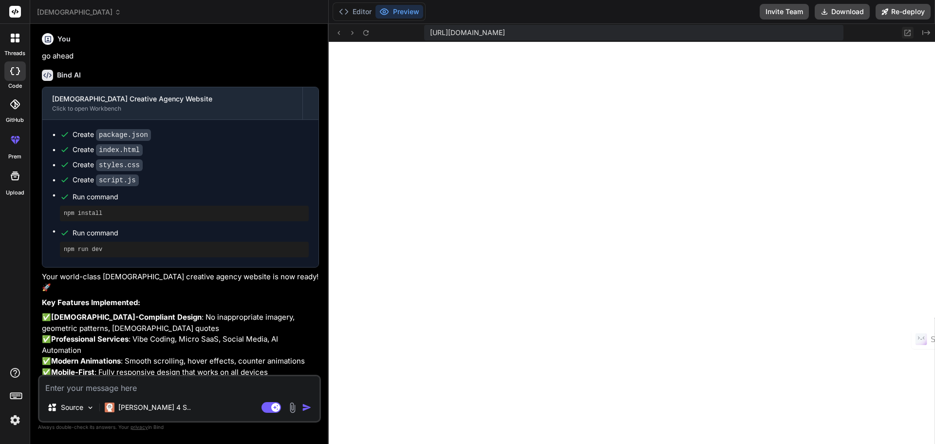
click at [904, 32] on icon at bounding box center [907, 33] width 8 height 8
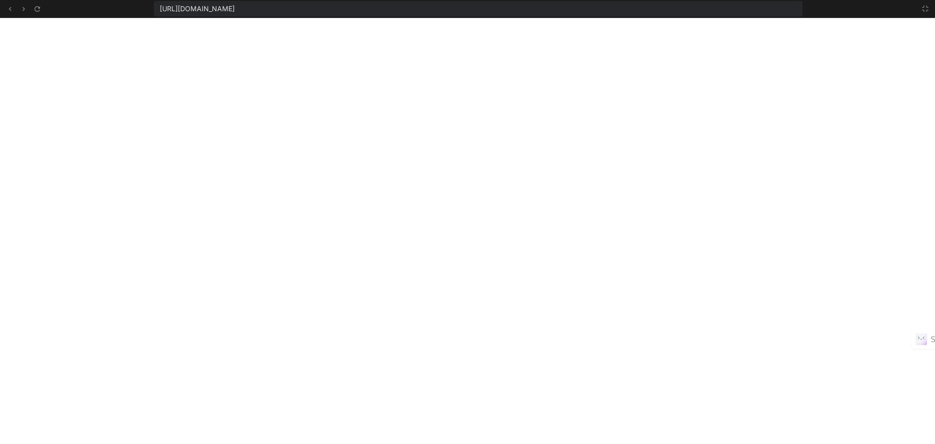
scroll to position [759, 0]
click at [495, 11] on div "[URL][DOMAIN_NAME]" at bounding box center [478, 9] width 649 height 16
click at [235, 9] on span "[URL][DOMAIN_NAME]" at bounding box center [197, 9] width 75 height 10
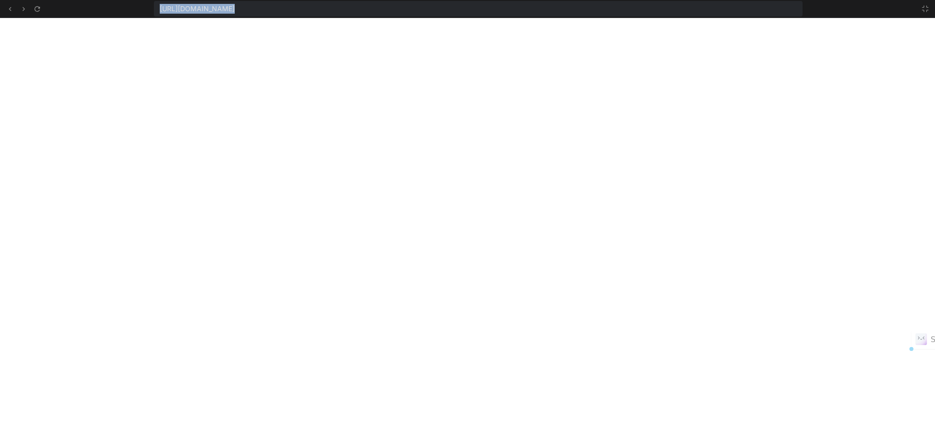
copy div "[URL][DOMAIN_NAME]"
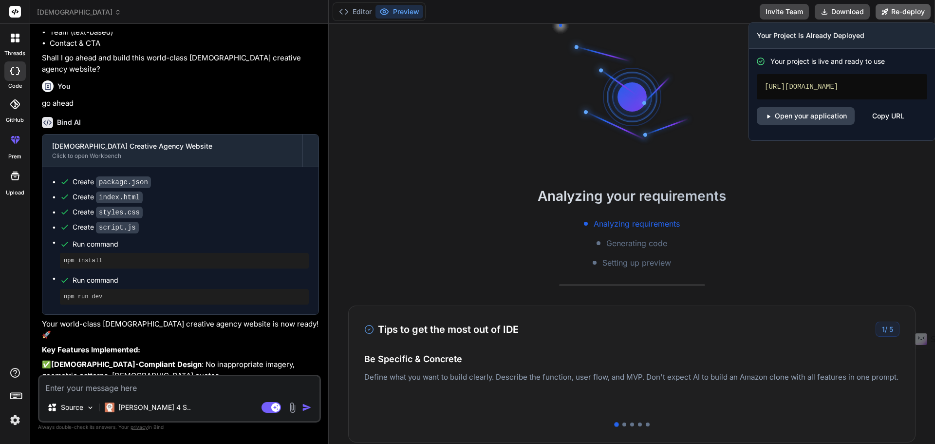
click at [900, 13] on button "Re-deploy" at bounding box center [903, 12] width 55 height 16
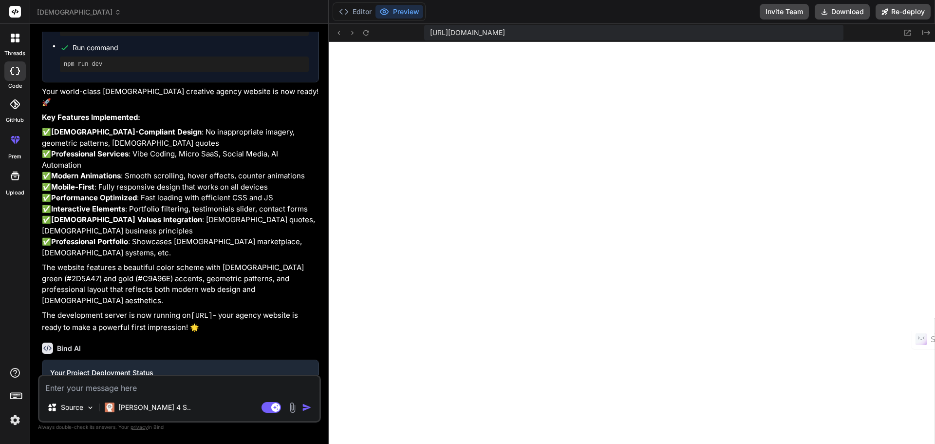
scroll to position [333, 0]
type textarea "x"
click at [907, 32] on icon at bounding box center [907, 33] width 8 height 8
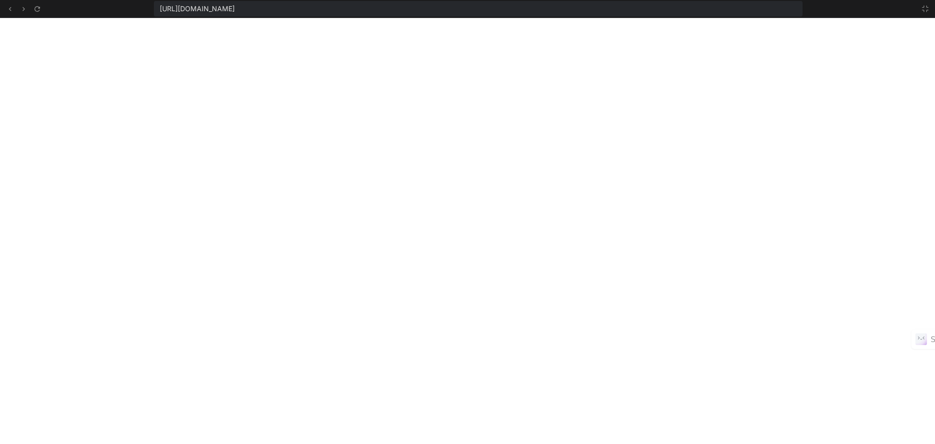
scroll to position [389, 0]
